Goal: Information Seeking & Learning: Learn about a topic

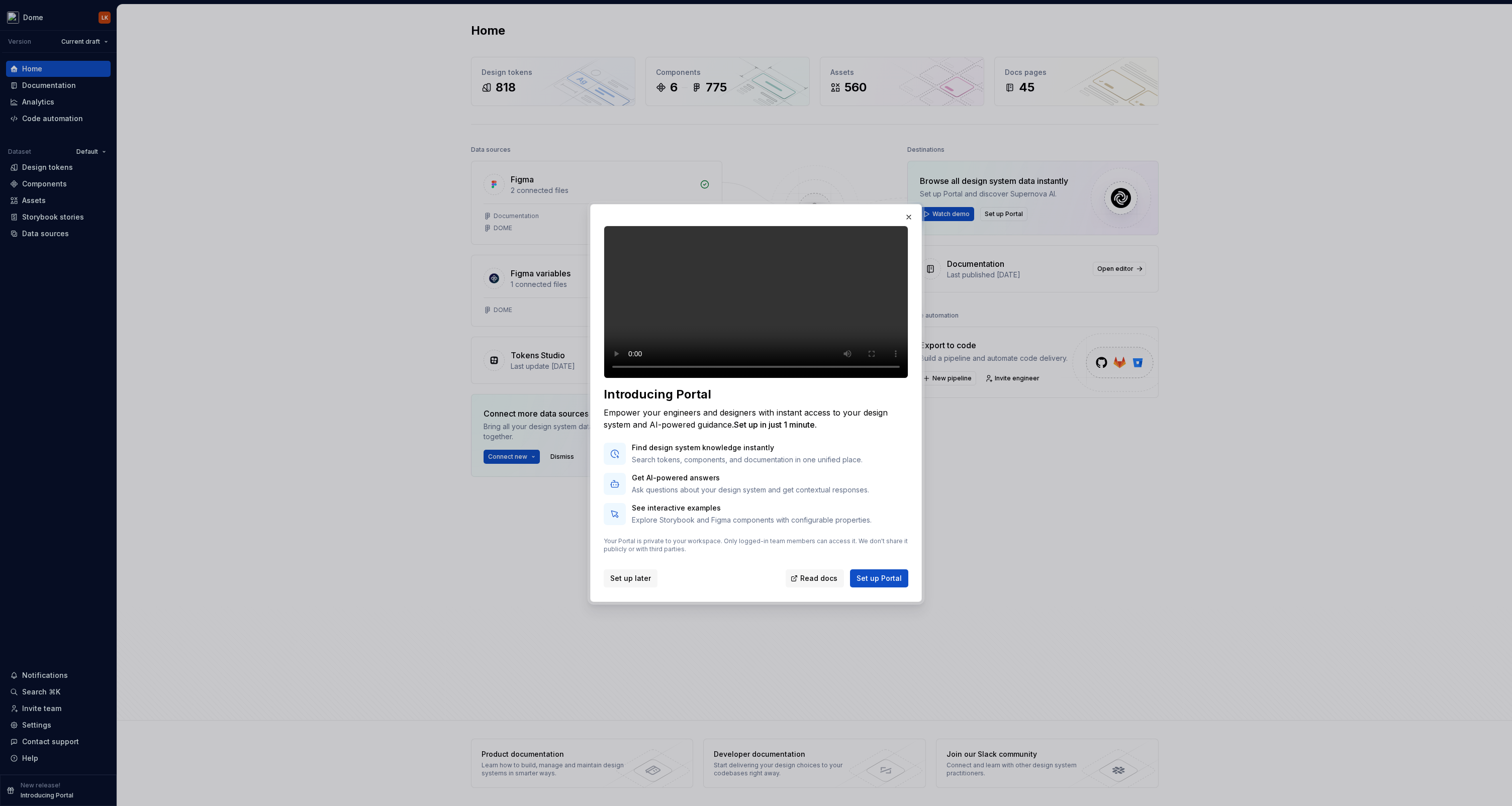
click at [636, 583] on span "Set up later" at bounding box center [630, 578] width 41 height 10
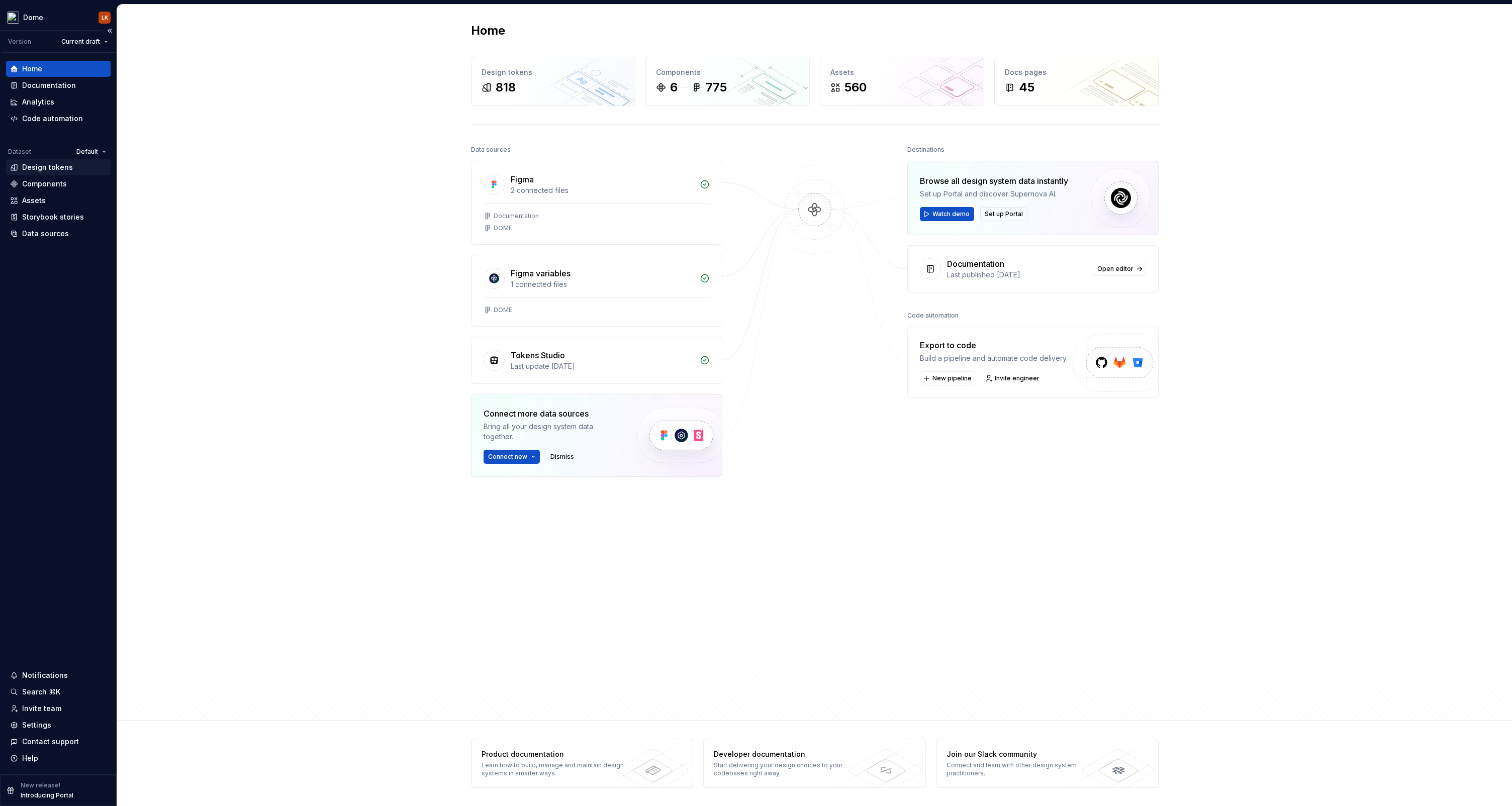
click at [40, 165] on div "Design tokens" at bounding box center [48, 167] width 50 height 10
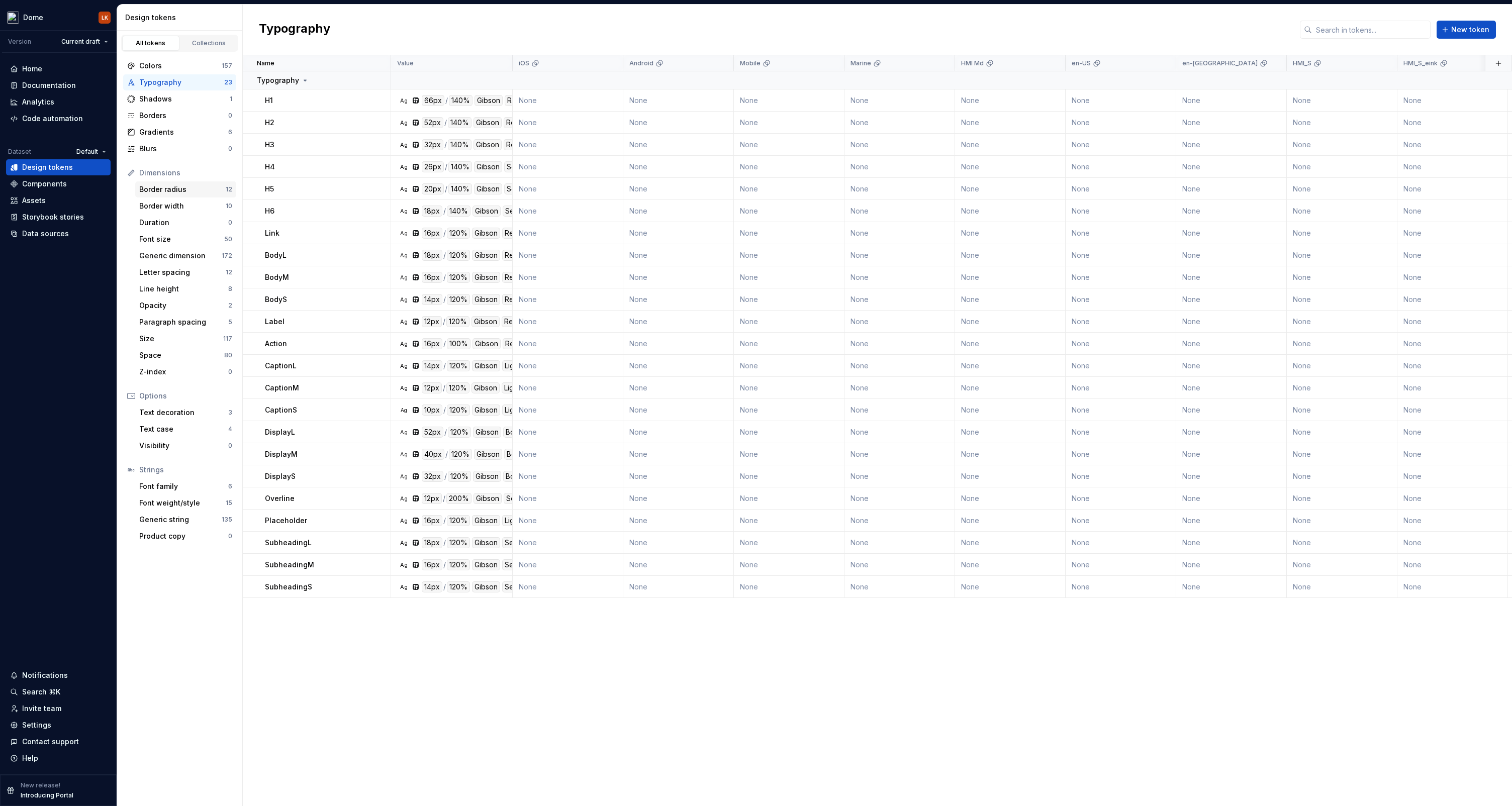
click at [153, 191] on div "Border radius" at bounding box center [182, 189] width 86 height 10
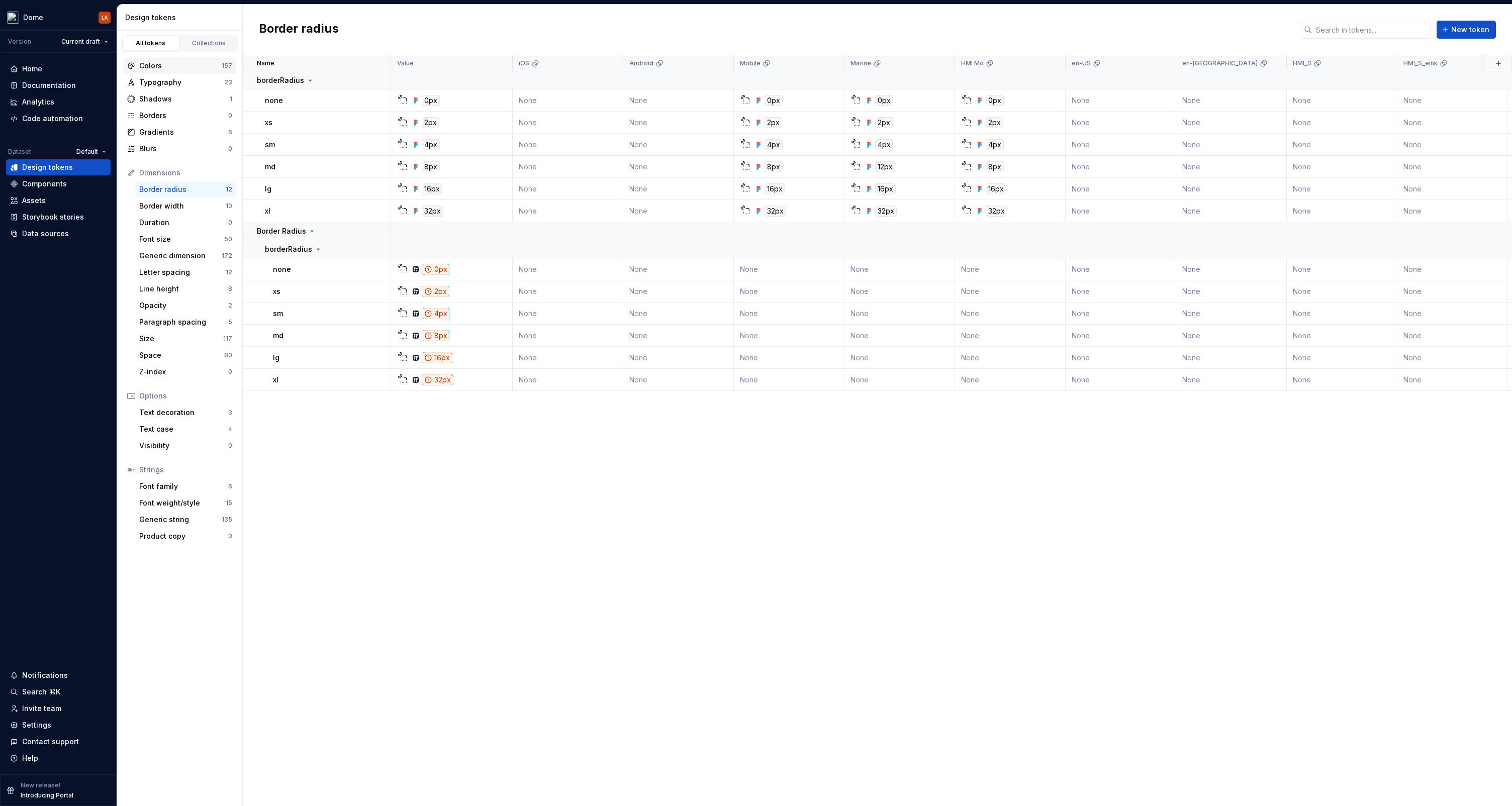
click at [160, 69] on div "Colors" at bounding box center [180, 66] width 82 height 10
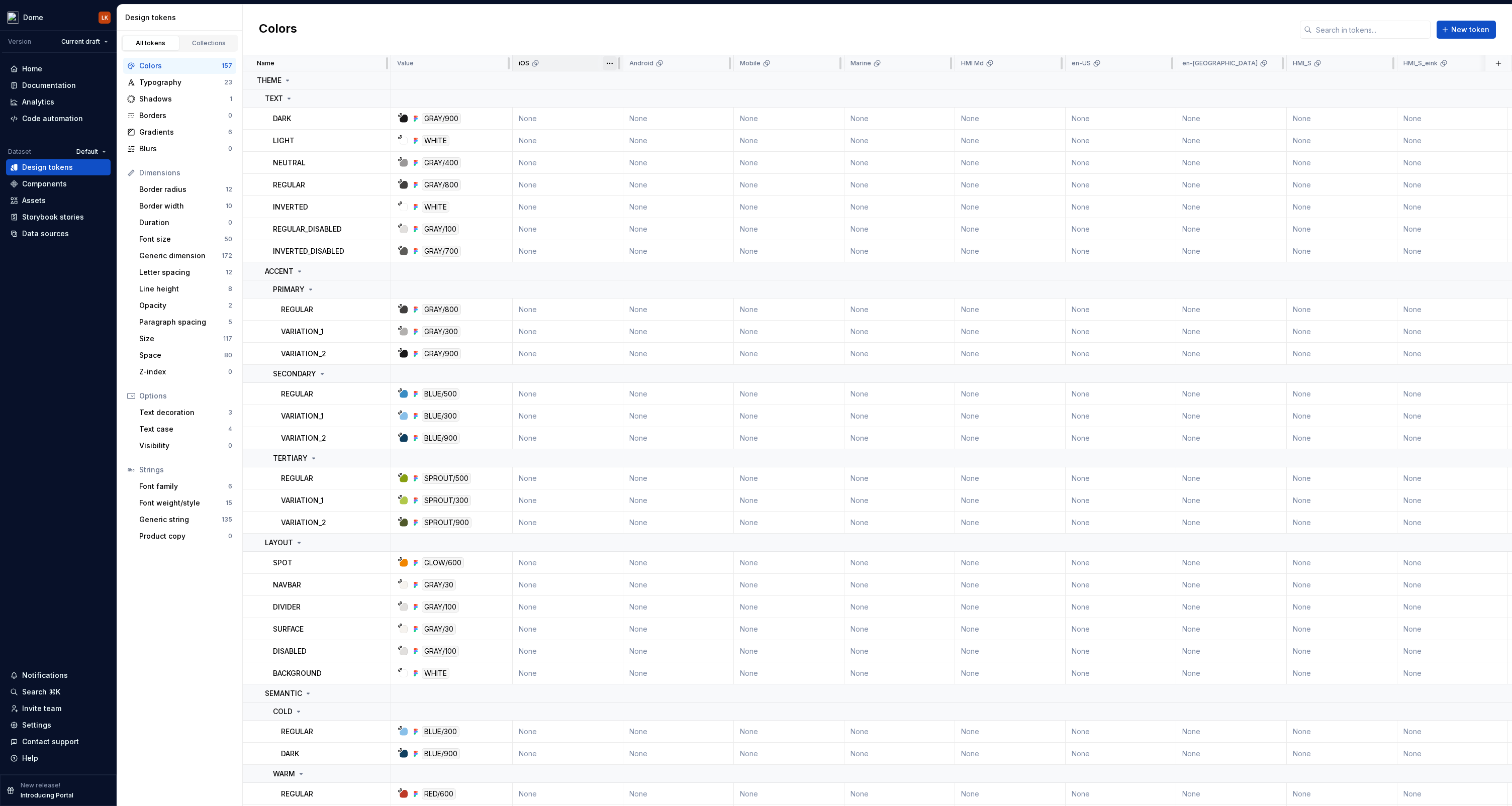
click at [612, 64] on html "Dome LK Version Current draft Home Documentation Analytics Code automation Data…" at bounding box center [756, 403] width 1512 height 806
click at [621, 40] on html "Dome LK Version Current draft Home Documentation Analytics Code automation Data…" at bounding box center [756, 403] width 1512 height 806
click at [173, 87] on div "Typography 23" at bounding box center [180, 82] width 113 height 16
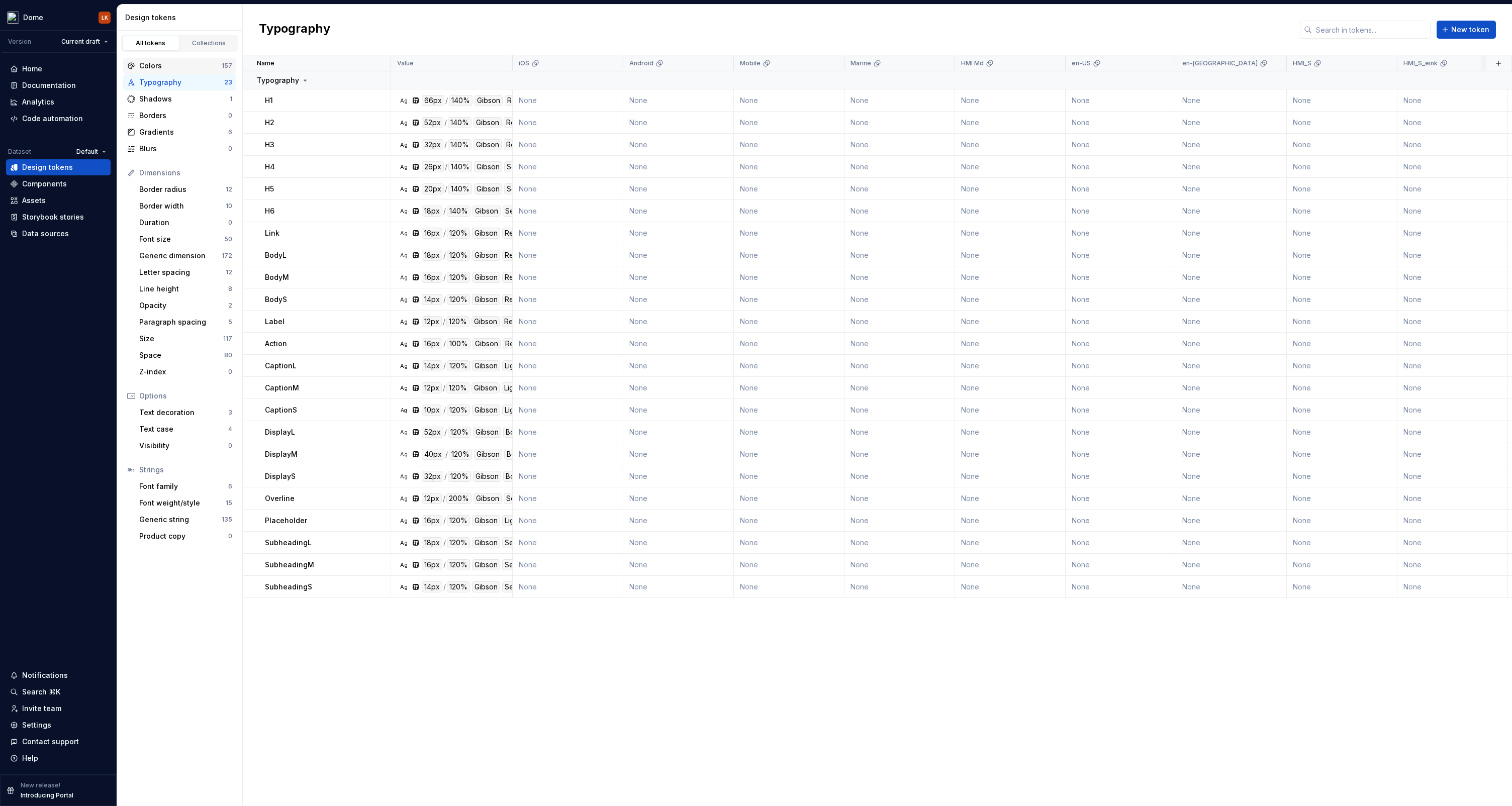
click at [167, 68] on div "Colors" at bounding box center [180, 66] width 82 height 10
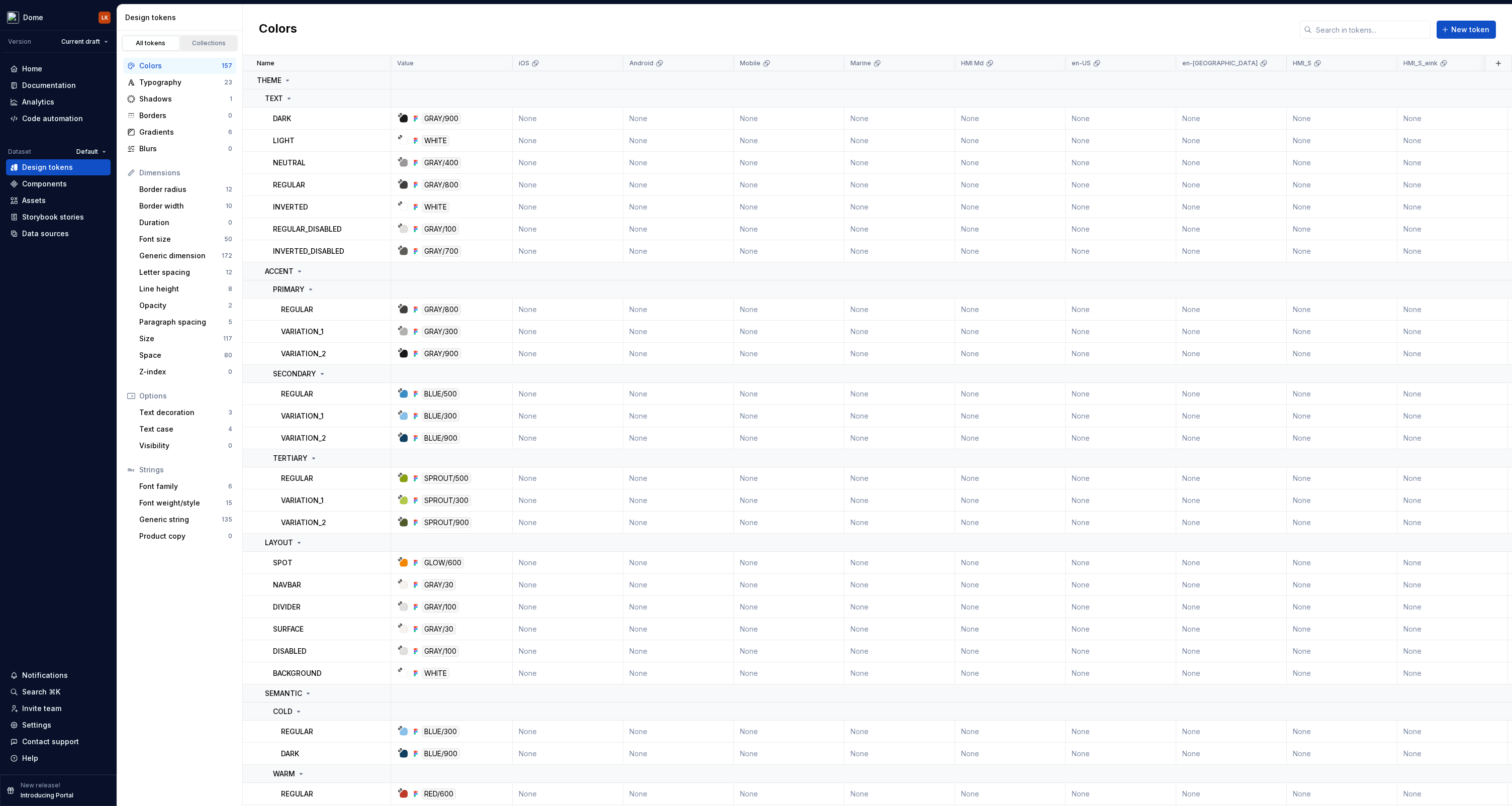
click at [196, 46] on div "Collections" at bounding box center [209, 43] width 50 height 8
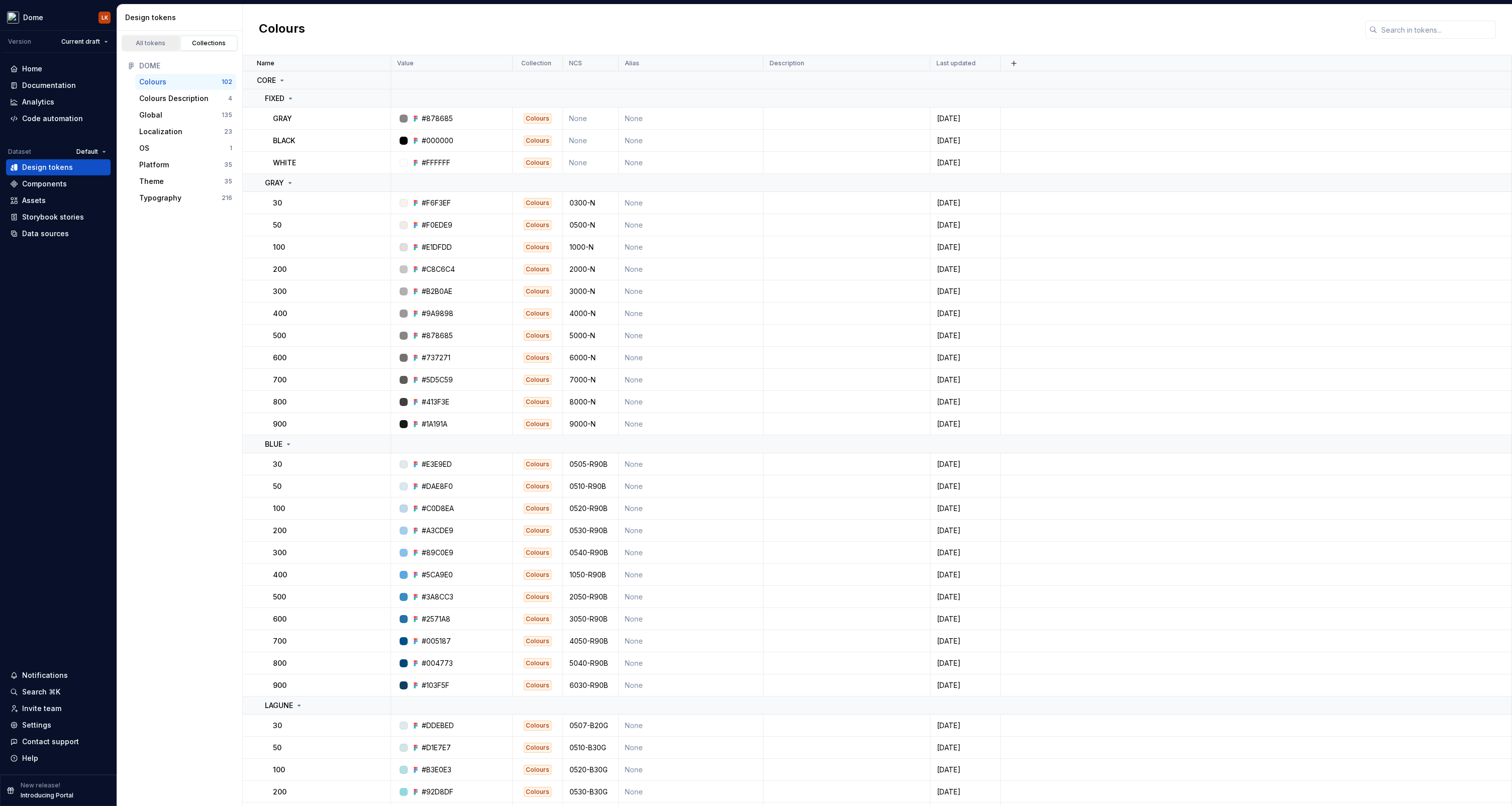
click at [156, 47] on div "All tokens" at bounding box center [151, 43] width 50 height 8
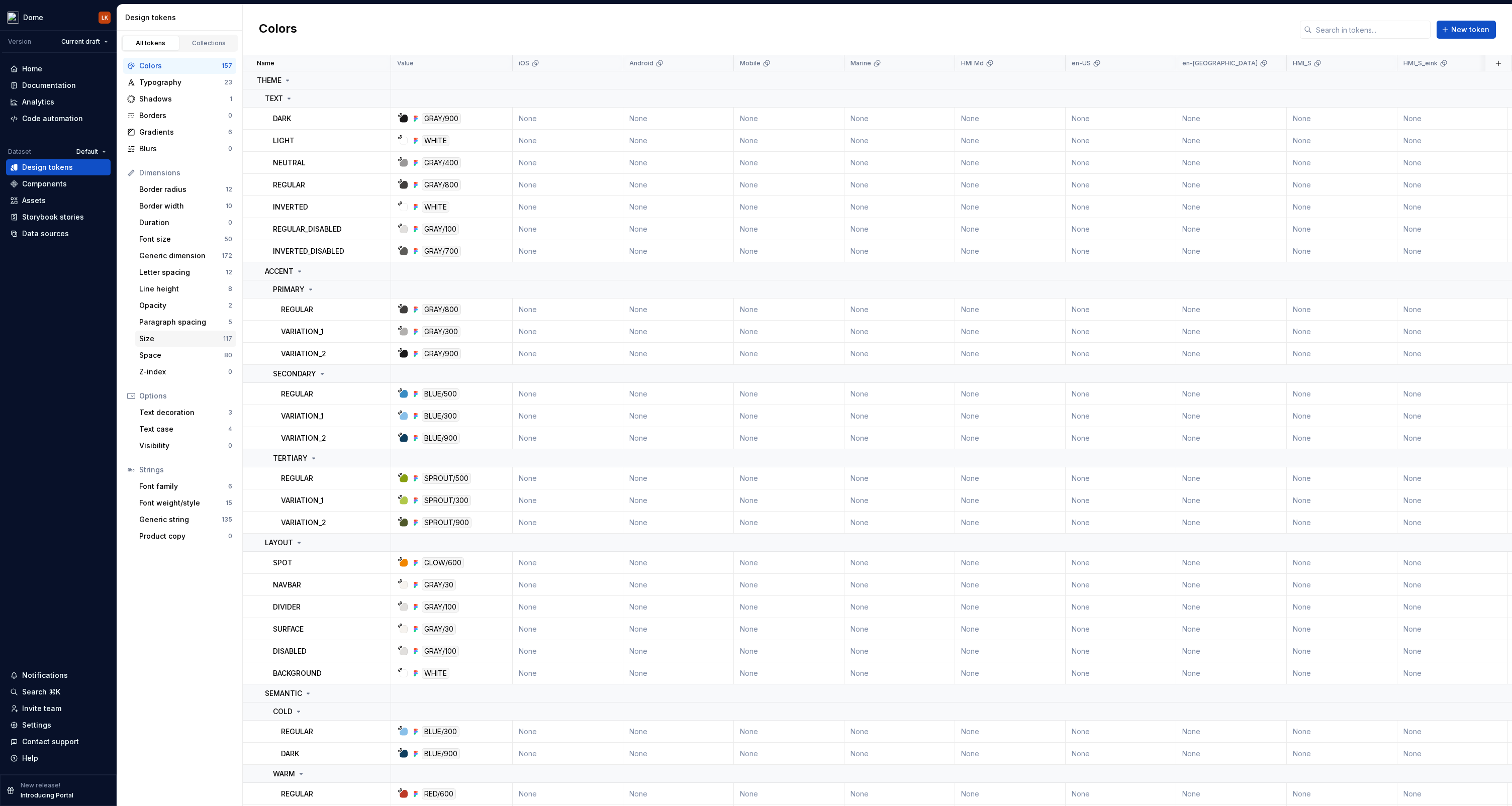
click at [190, 337] on div "Size" at bounding box center [181, 338] width 84 height 10
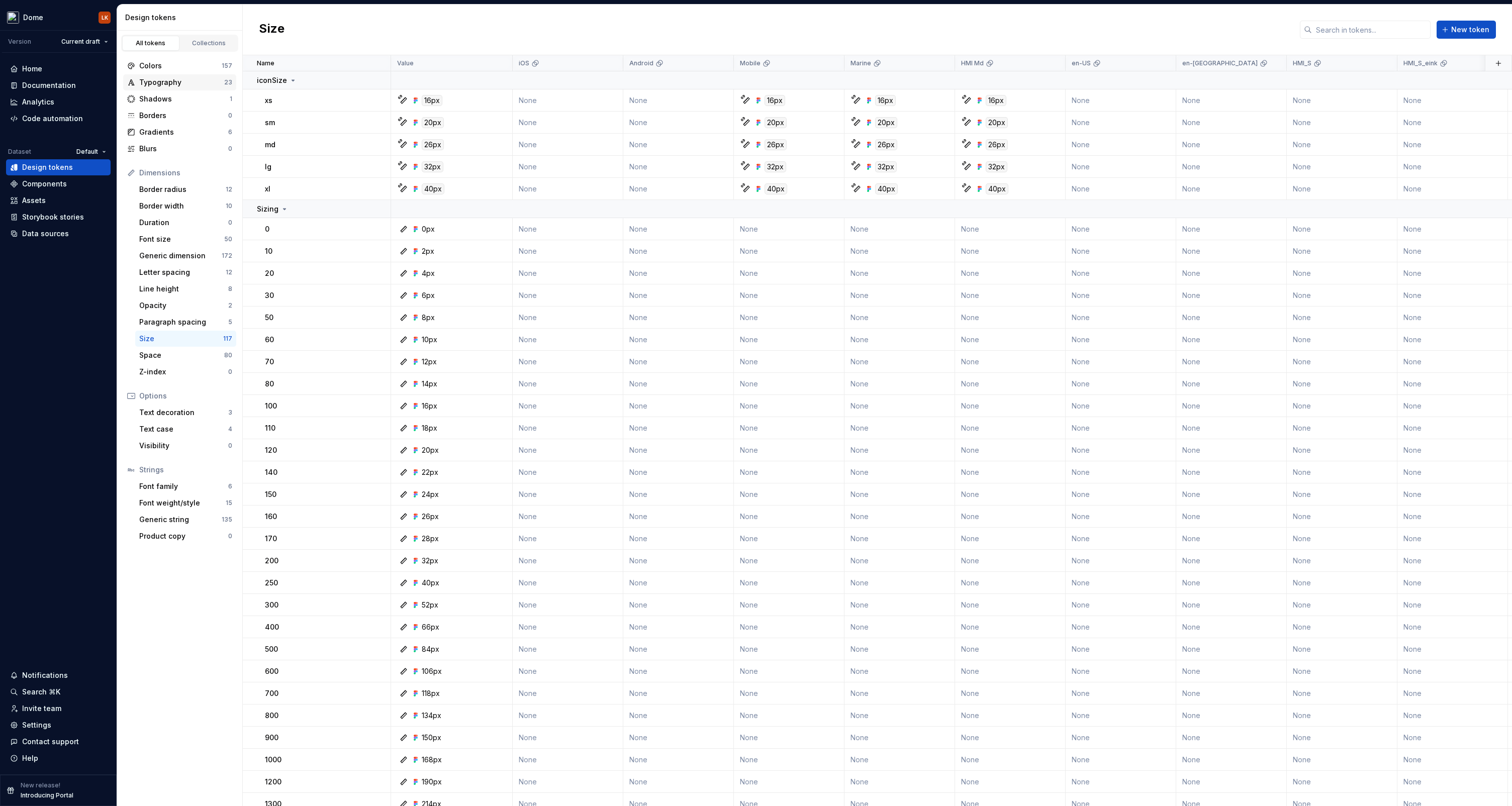
click at [161, 80] on div "Typography" at bounding box center [181, 82] width 85 height 10
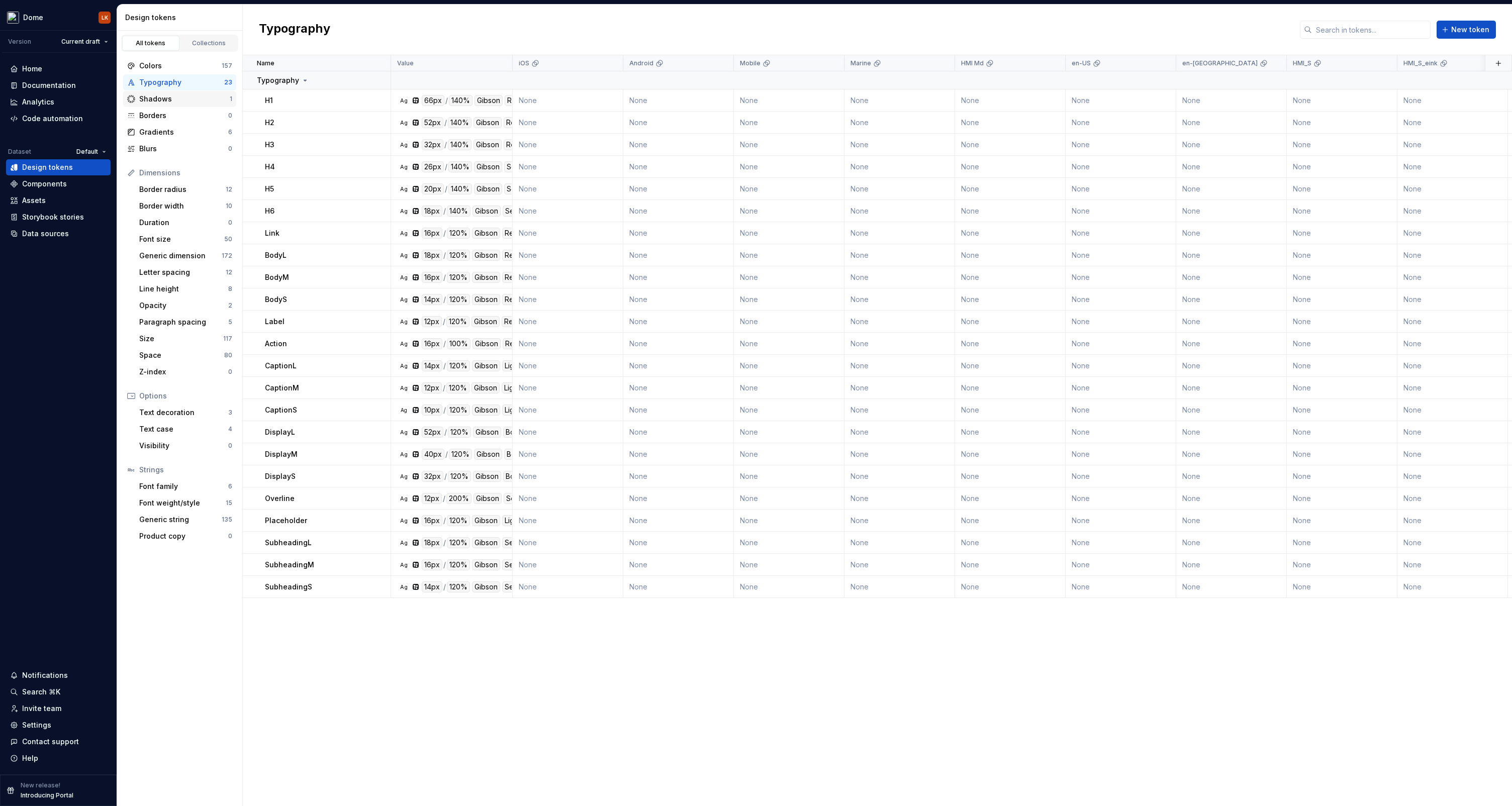
click at [158, 95] on div "Shadows" at bounding box center [184, 99] width 90 height 10
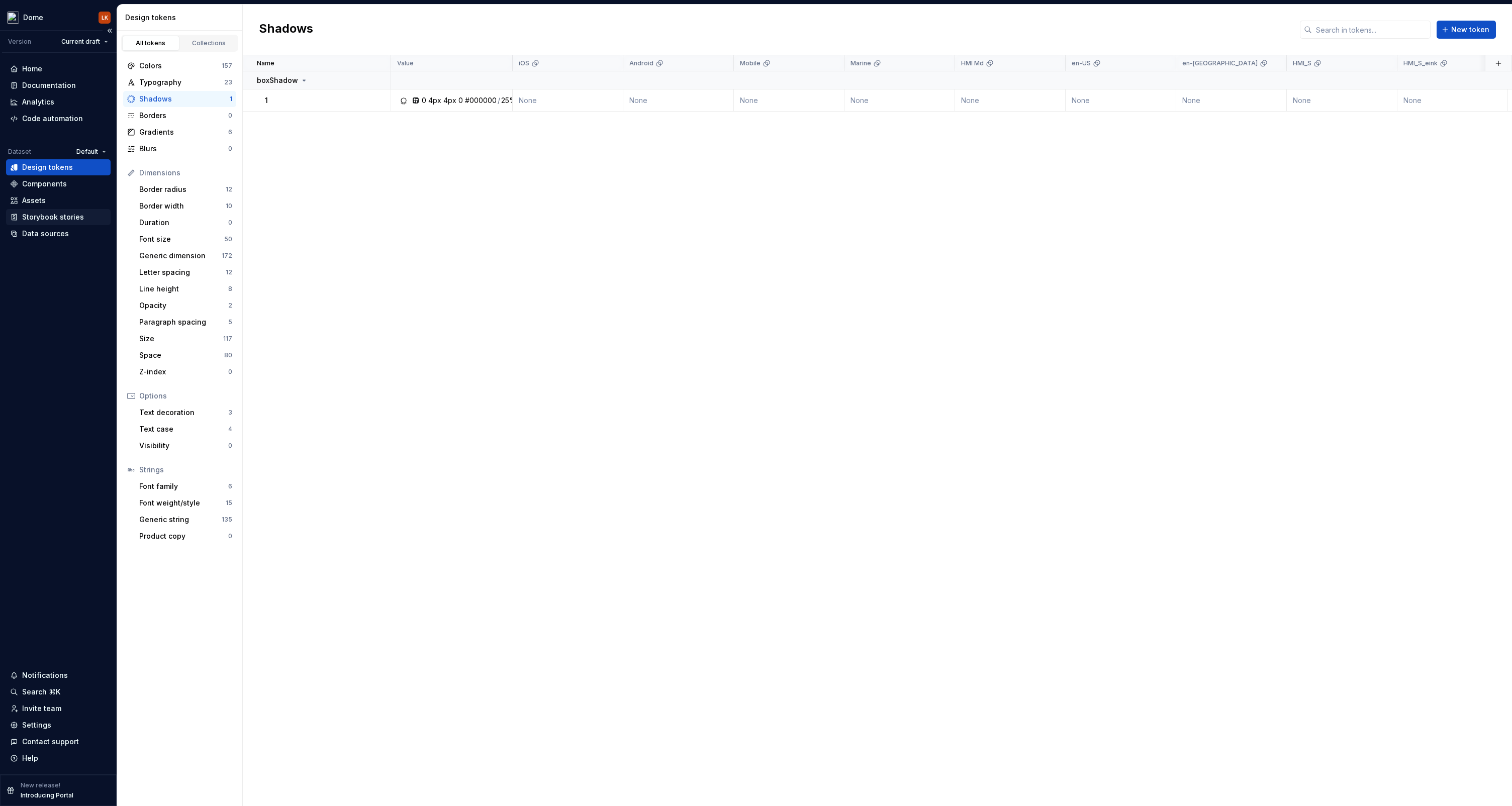
click at [44, 216] on div "Storybook stories" at bounding box center [53, 216] width 62 height 10
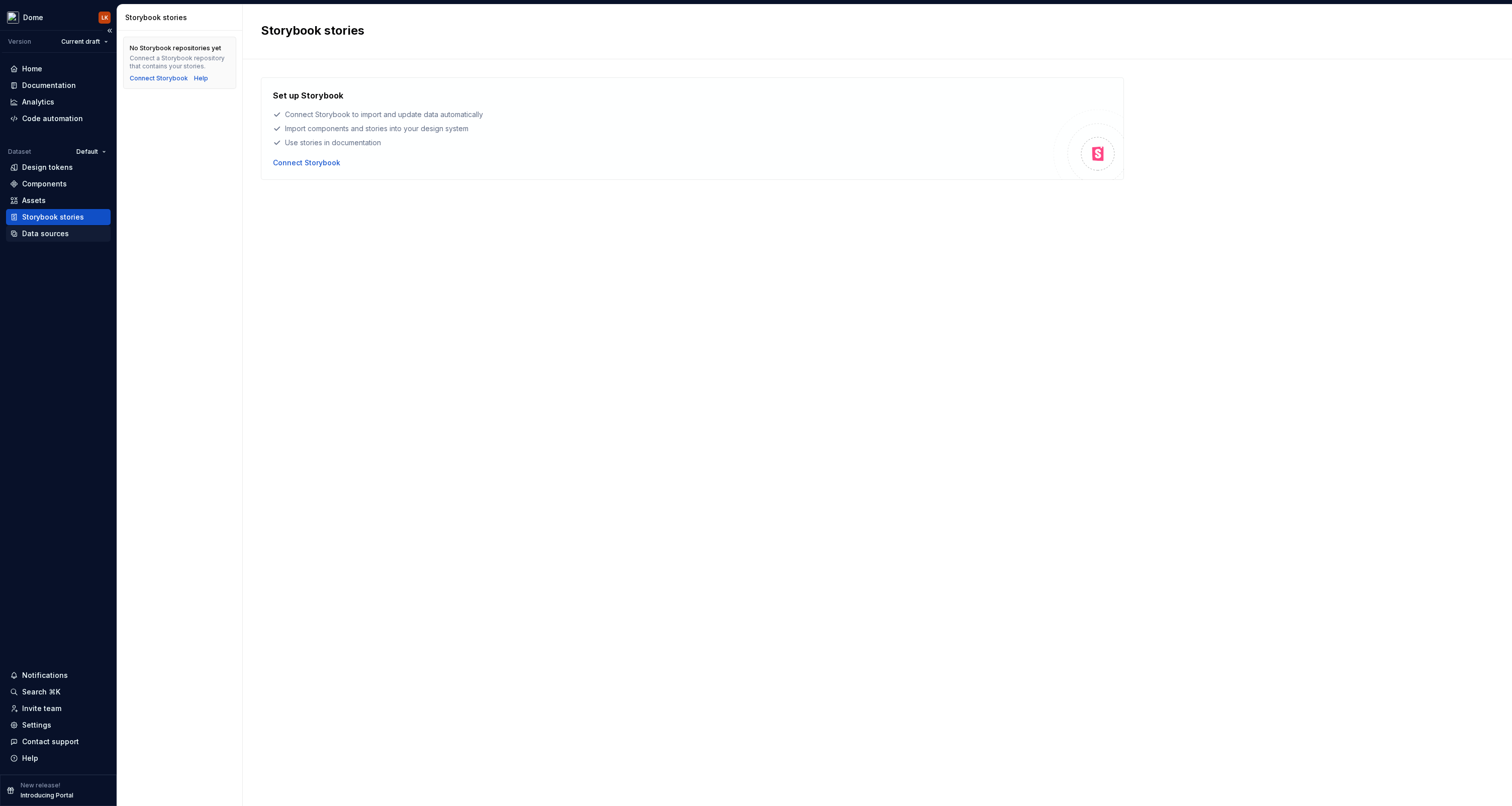
click at [50, 236] on div "Data sources" at bounding box center [46, 233] width 47 height 10
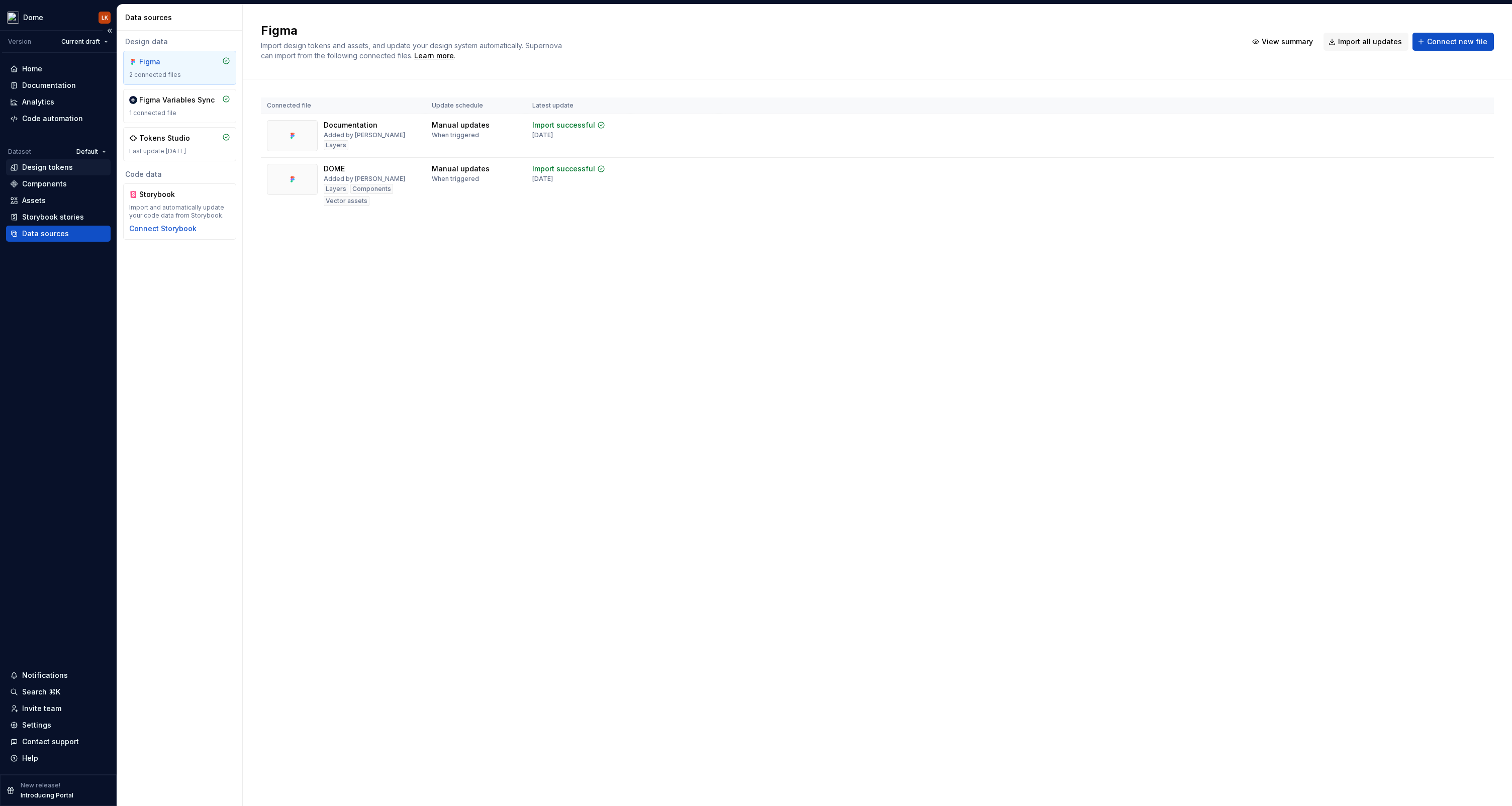
click at [46, 171] on div "Design tokens" at bounding box center [48, 167] width 50 height 10
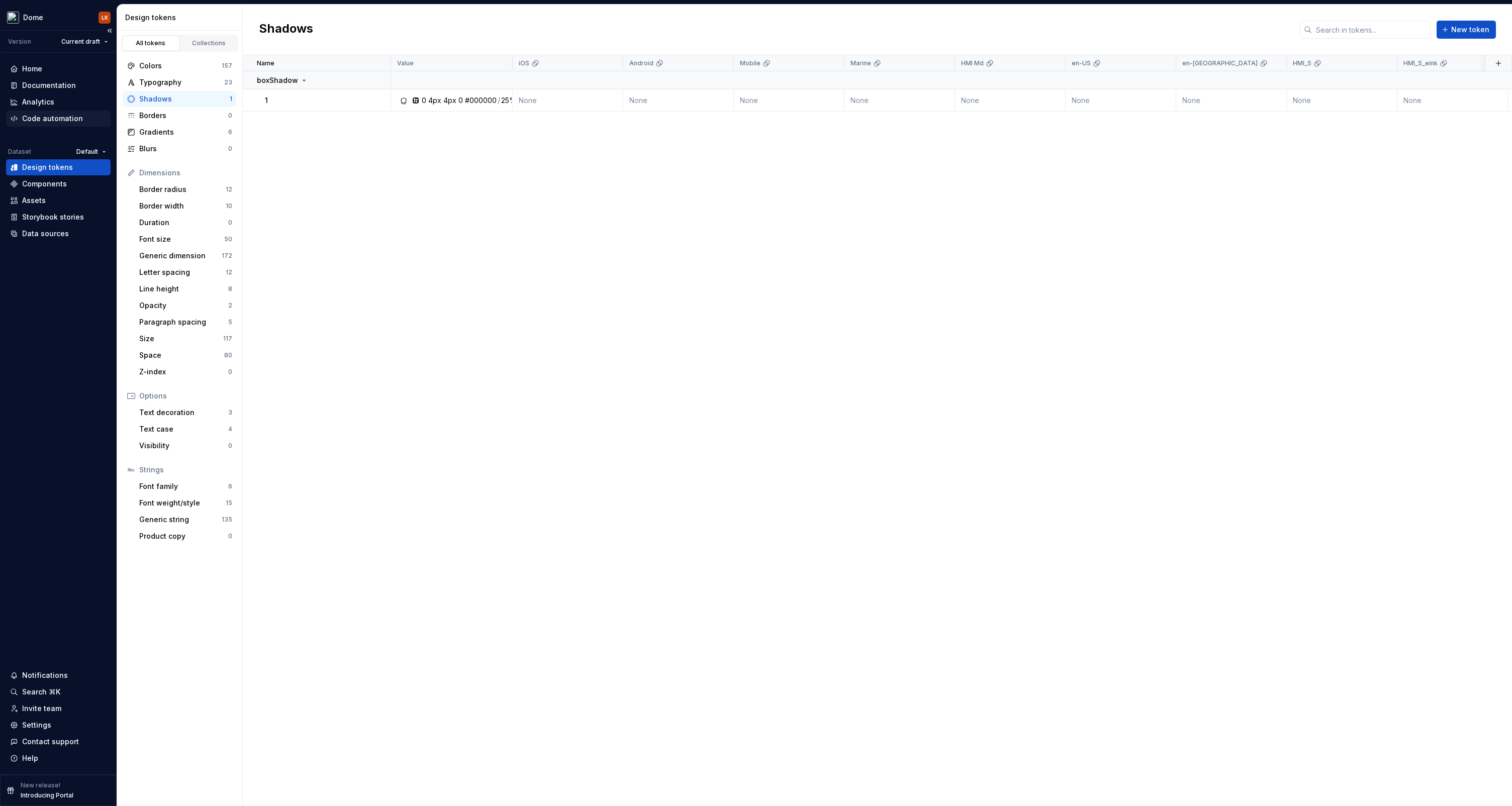
click at [49, 120] on div "Code automation" at bounding box center [53, 118] width 61 height 10
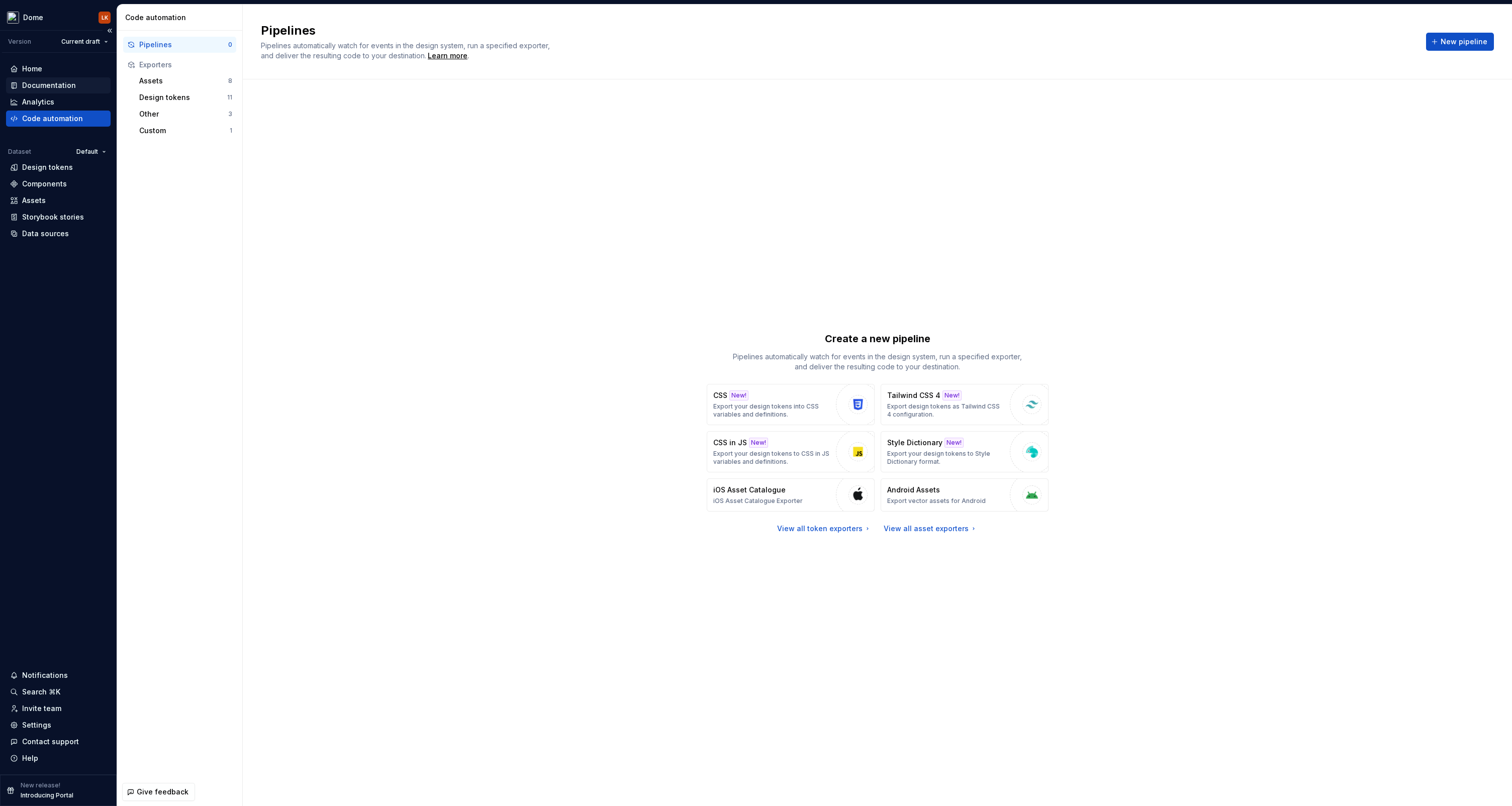
click at [44, 87] on div "Documentation" at bounding box center [49, 85] width 54 height 10
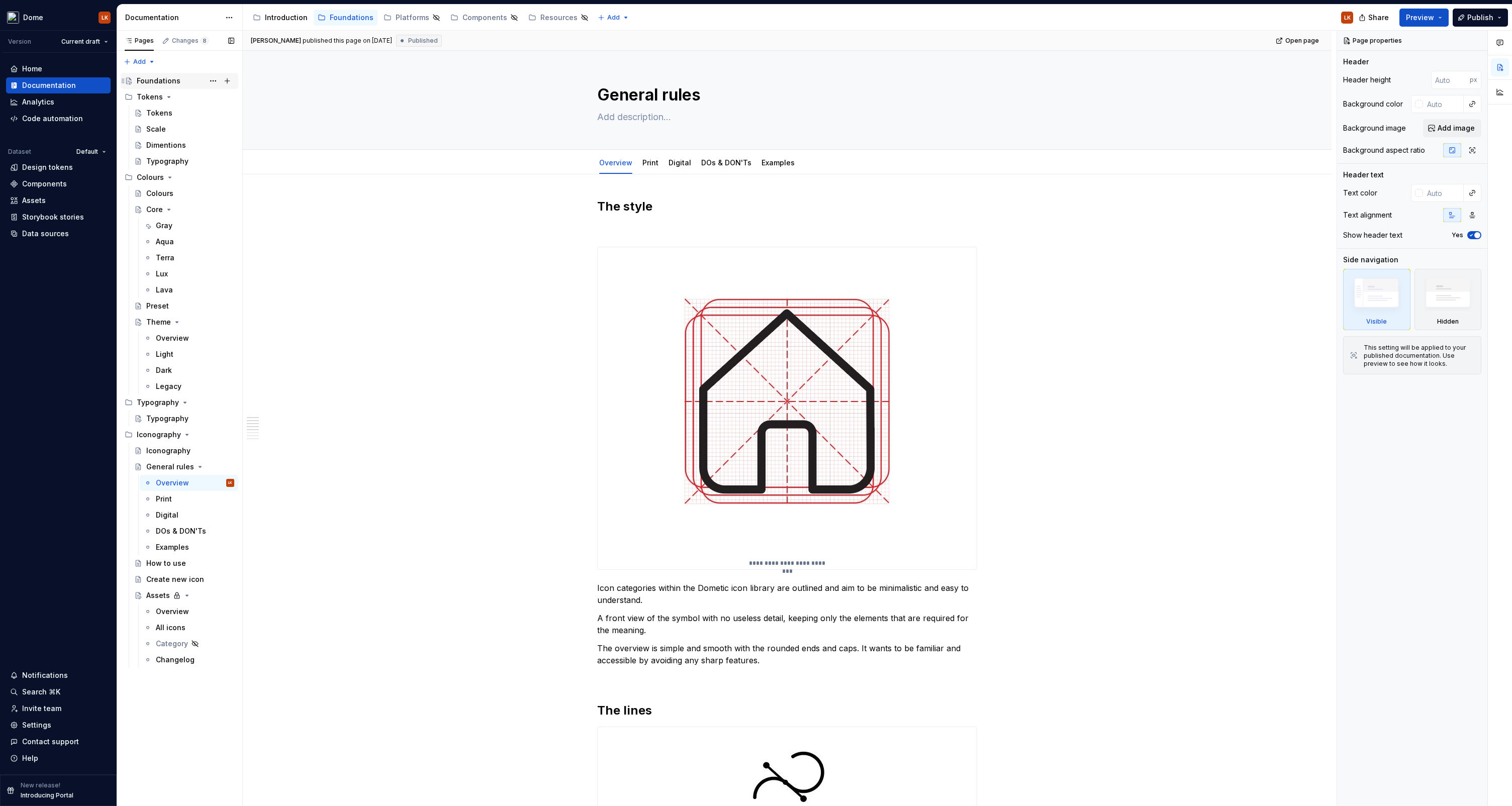
click at [156, 80] on div "Foundations" at bounding box center [158, 80] width 44 height 10
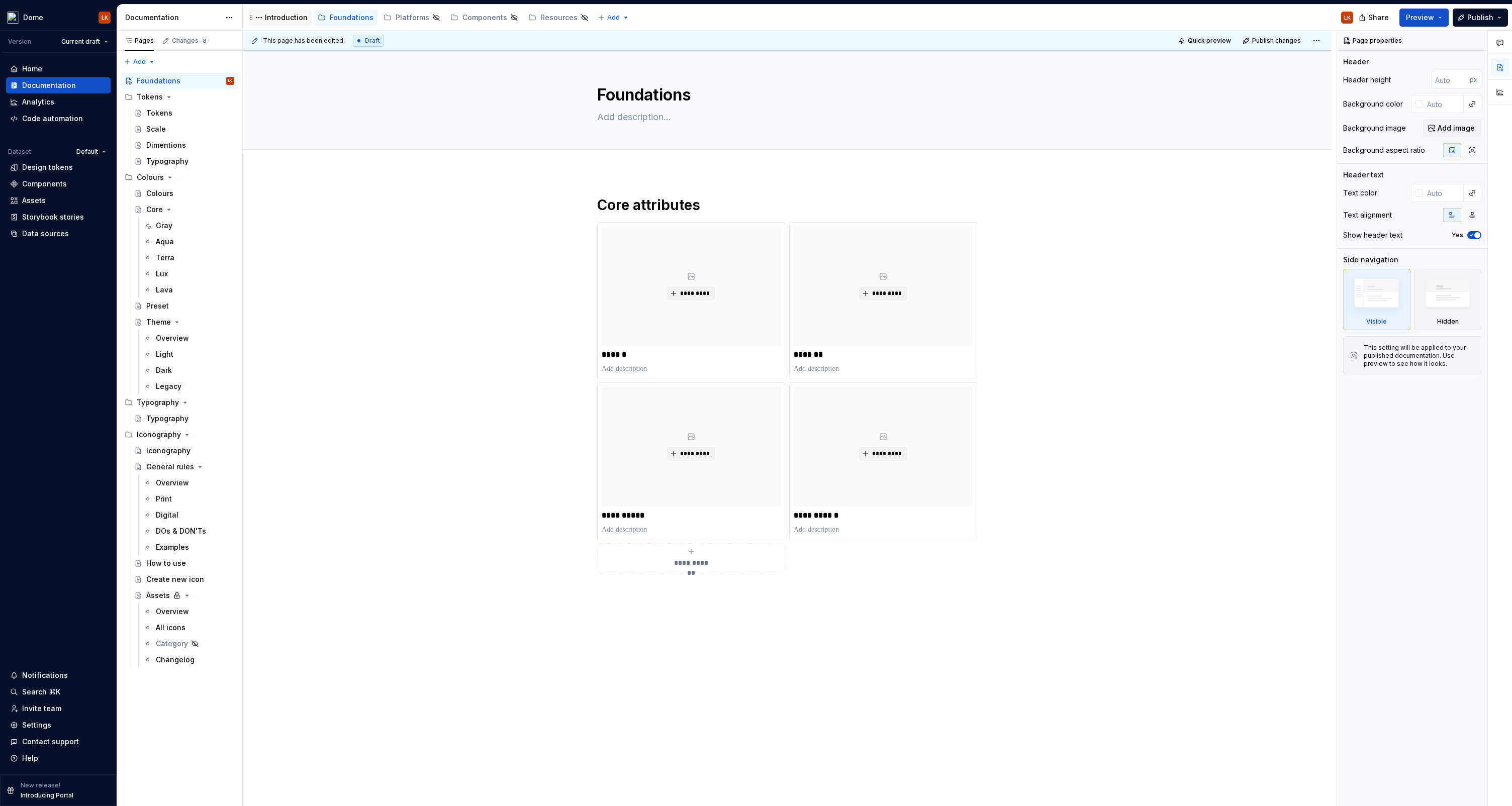
click at [273, 19] on div "Introduction" at bounding box center [286, 17] width 43 height 10
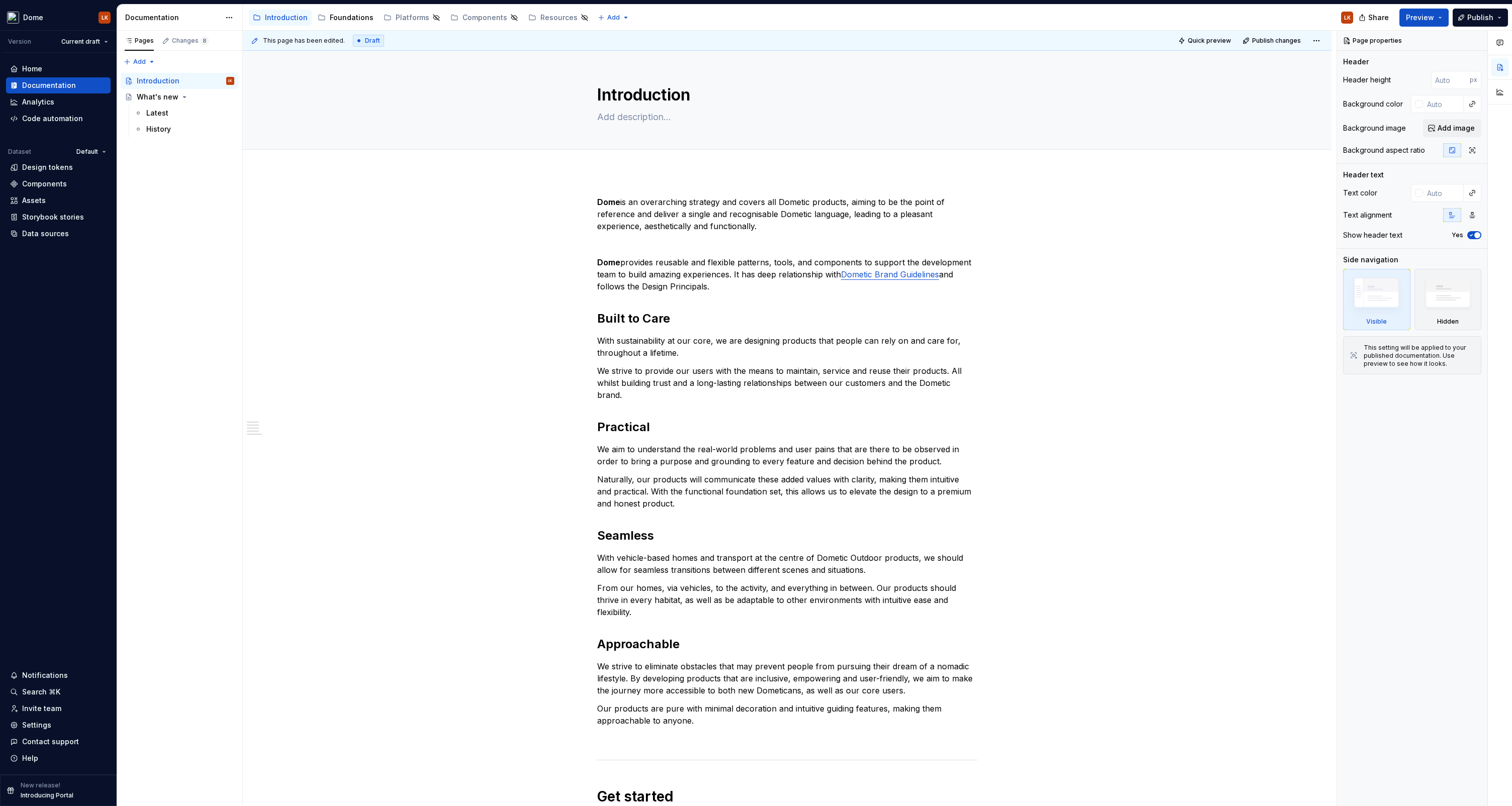
type textarea "*"
